Goal: Find specific page/section

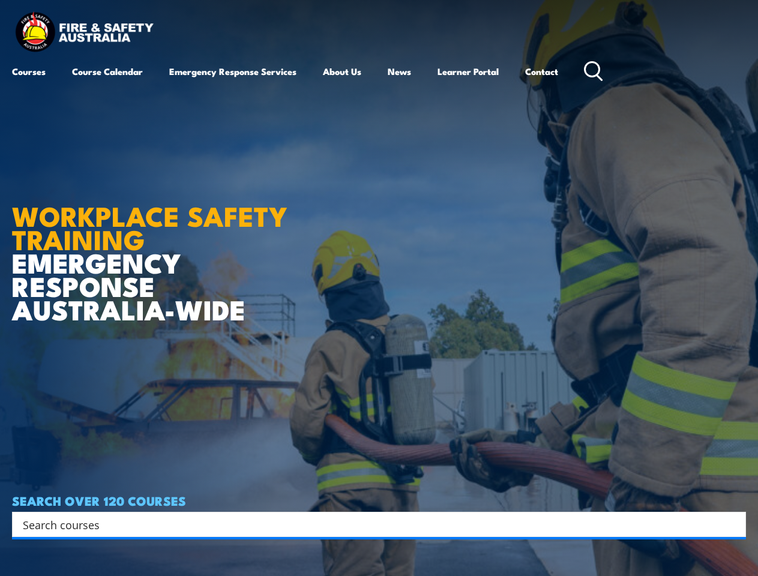
click at [378, 288] on article "WORKPLACE SAFETY TRAINING EMERGENCY RESPONSE AUSTRALIA-WIDE SEARCH OVER 120 COU…" at bounding box center [379, 288] width 734 height 576
click at [371, 524] on input "Search input" at bounding box center [371, 524] width 696 height 18
click at [733, 524] on icon "Search magnifier button" at bounding box center [732, 524] width 13 height 17
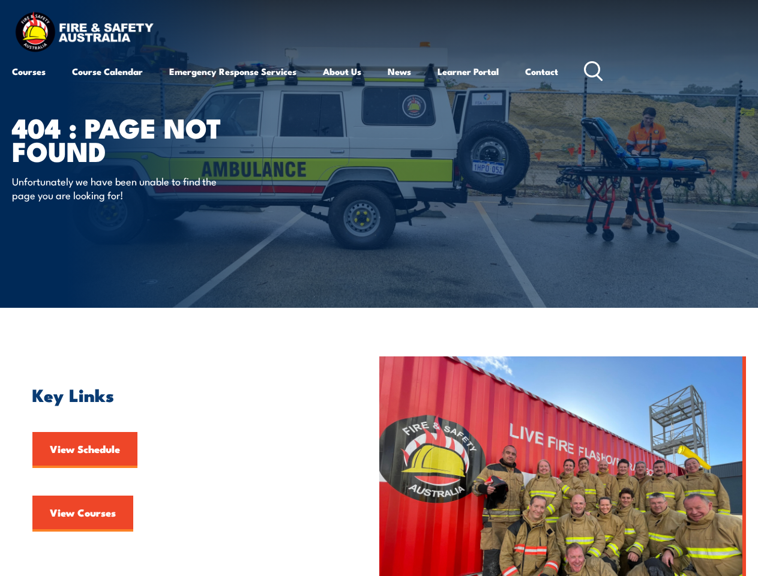
click at [378, 288] on article "404 : Page Not Found Unfortunately we have been unable to find the page you are…" at bounding box center [379, 154] width 734 height 308
